Goal: Navigation & Orientation: Go to known website

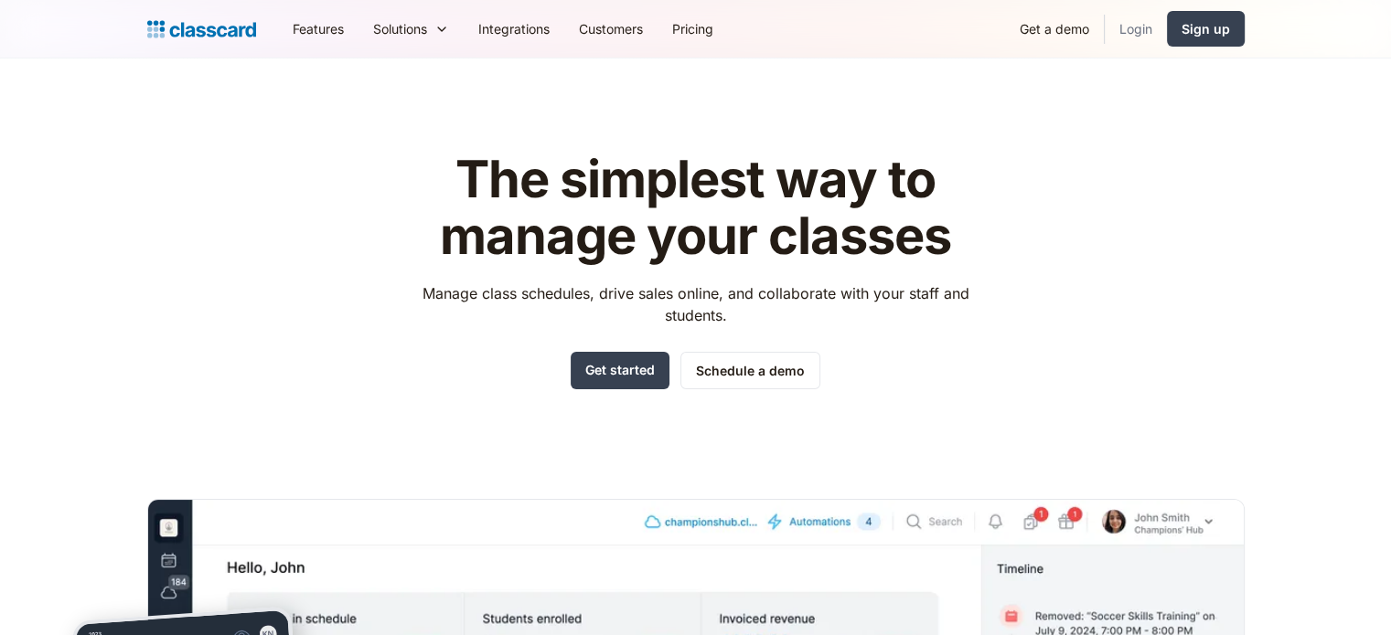
click at [1129, 27] on link "Login" at bounding box center [1135, 28] width 62 height 41
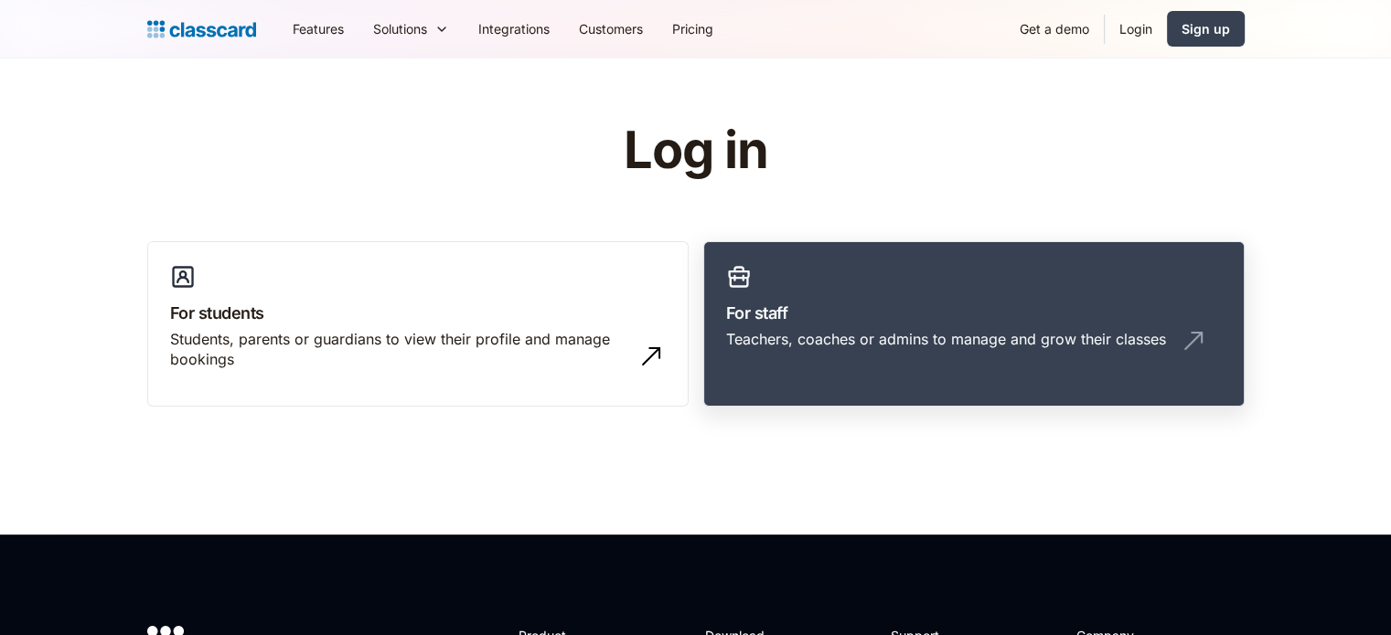
click at [940, 314] on h3 "For staff" at bounding box center [974, 313] width 496 height 25
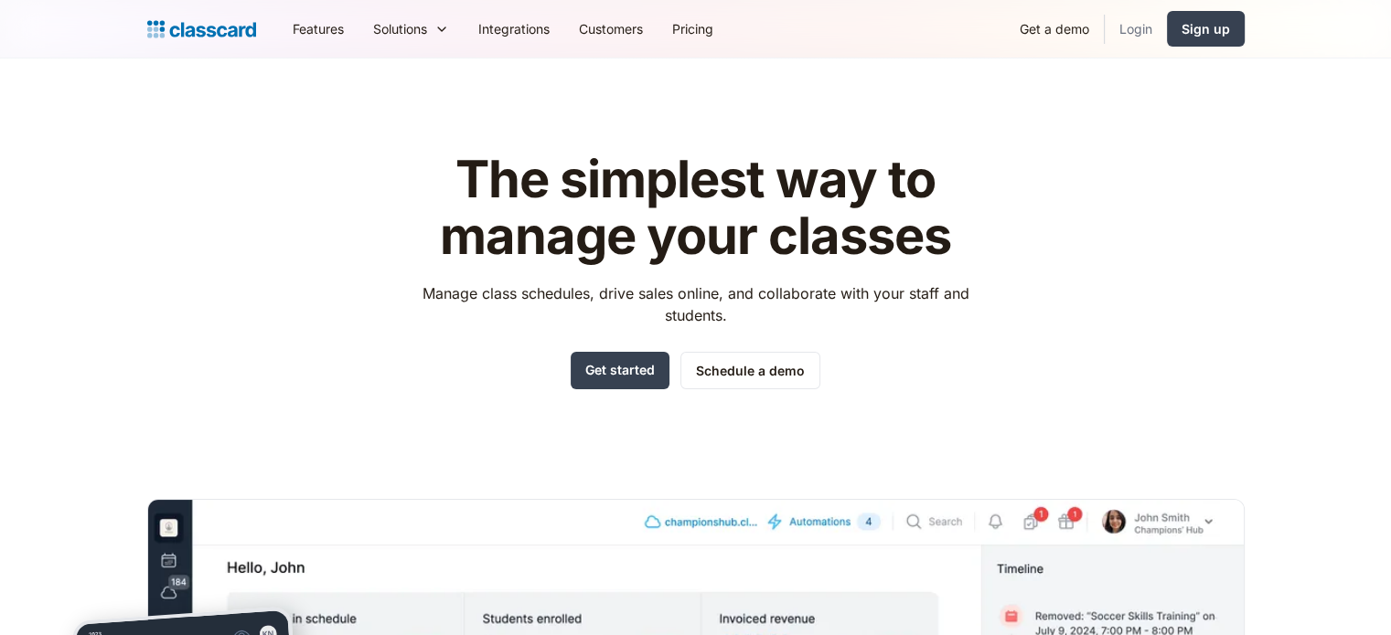
click at [1146, 29] on link "Login" at bounding box center [1135, 28] width 62 height 41
